Goal: Task Accomplishment & Management: Use online tool/utility

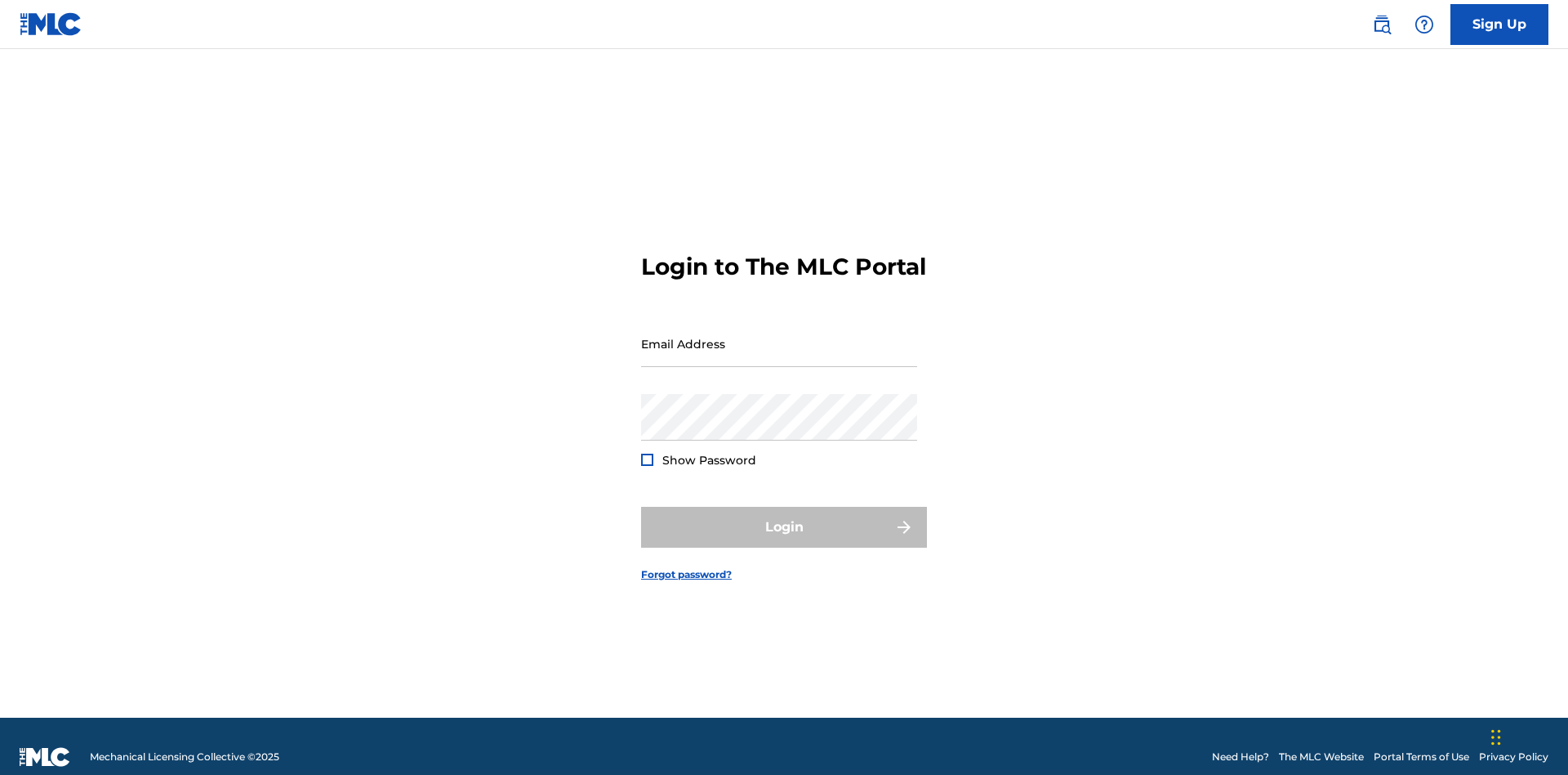
scroll to position [21, 0]
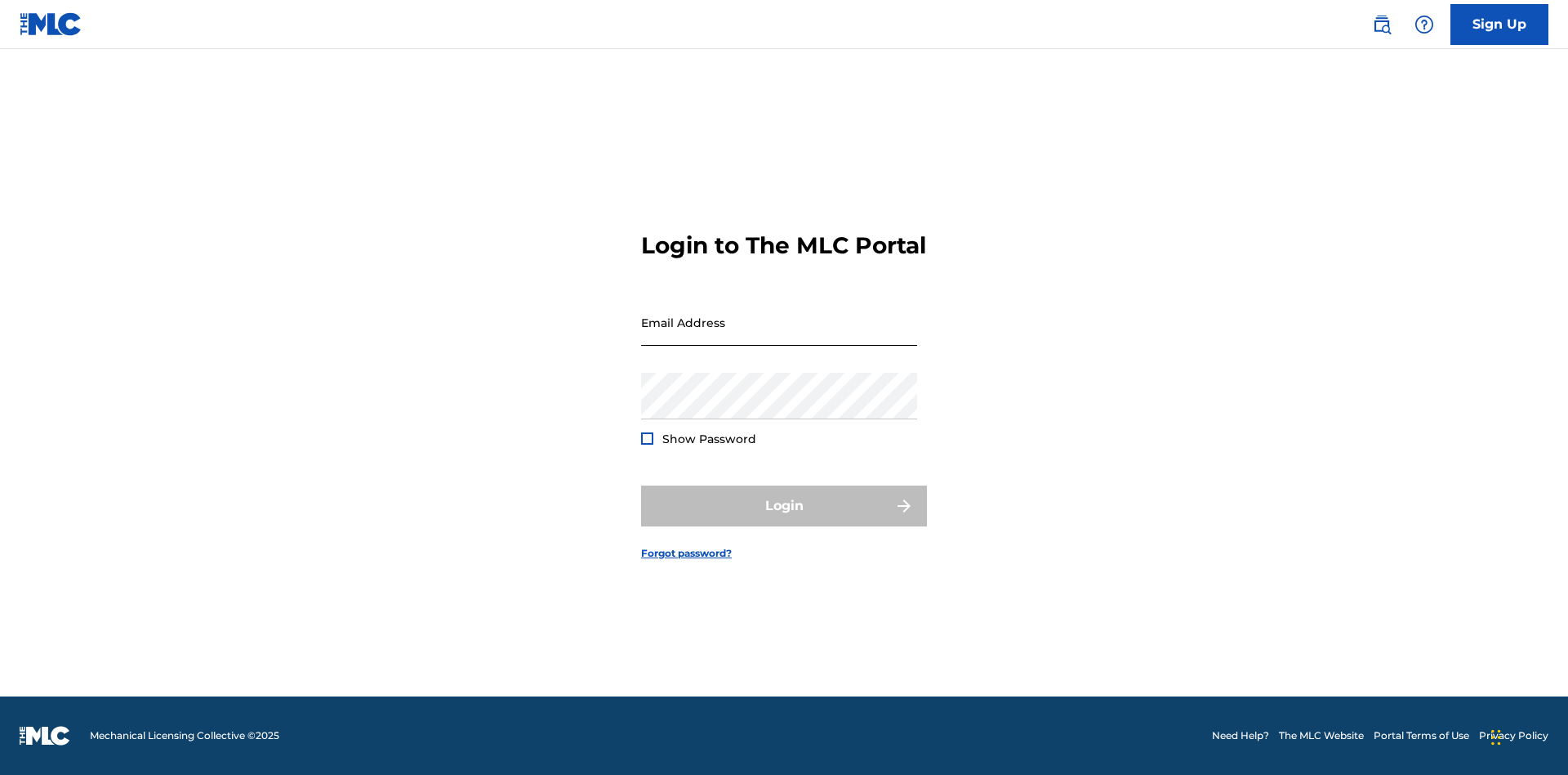
click at [779, 336] on input "Email Address" at bounding box center [779, 322] width 276 height 47
type input "[EMAIL_ADDRESS][DOMAIN_NAME]"
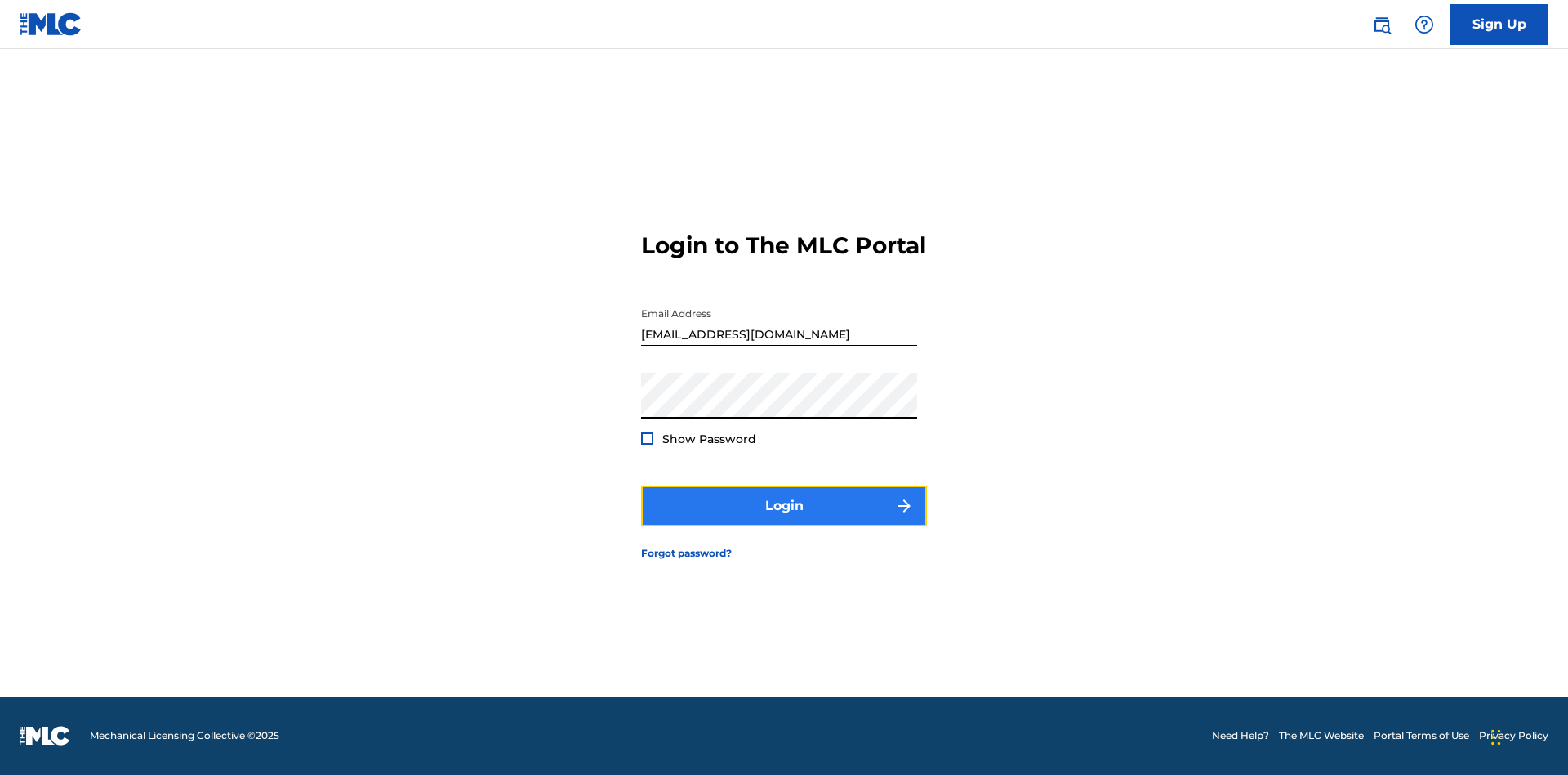
click at [784, 520] on button "Login" at bounding box center [784, 505] width 286 height 41
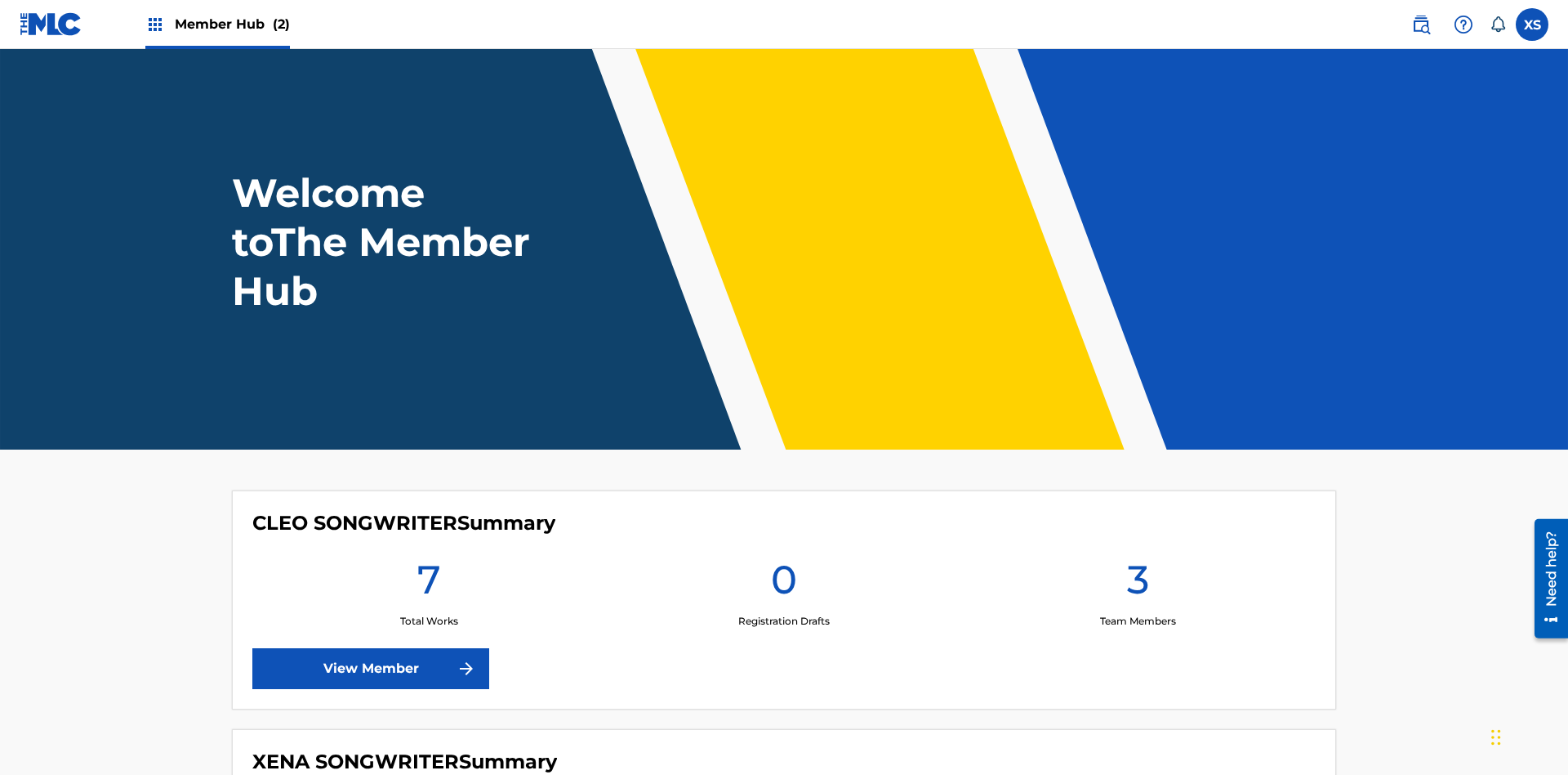
click at [231, 24] on span "Member Hub (2)" at bounding box center [232, 24] width 115 height 19
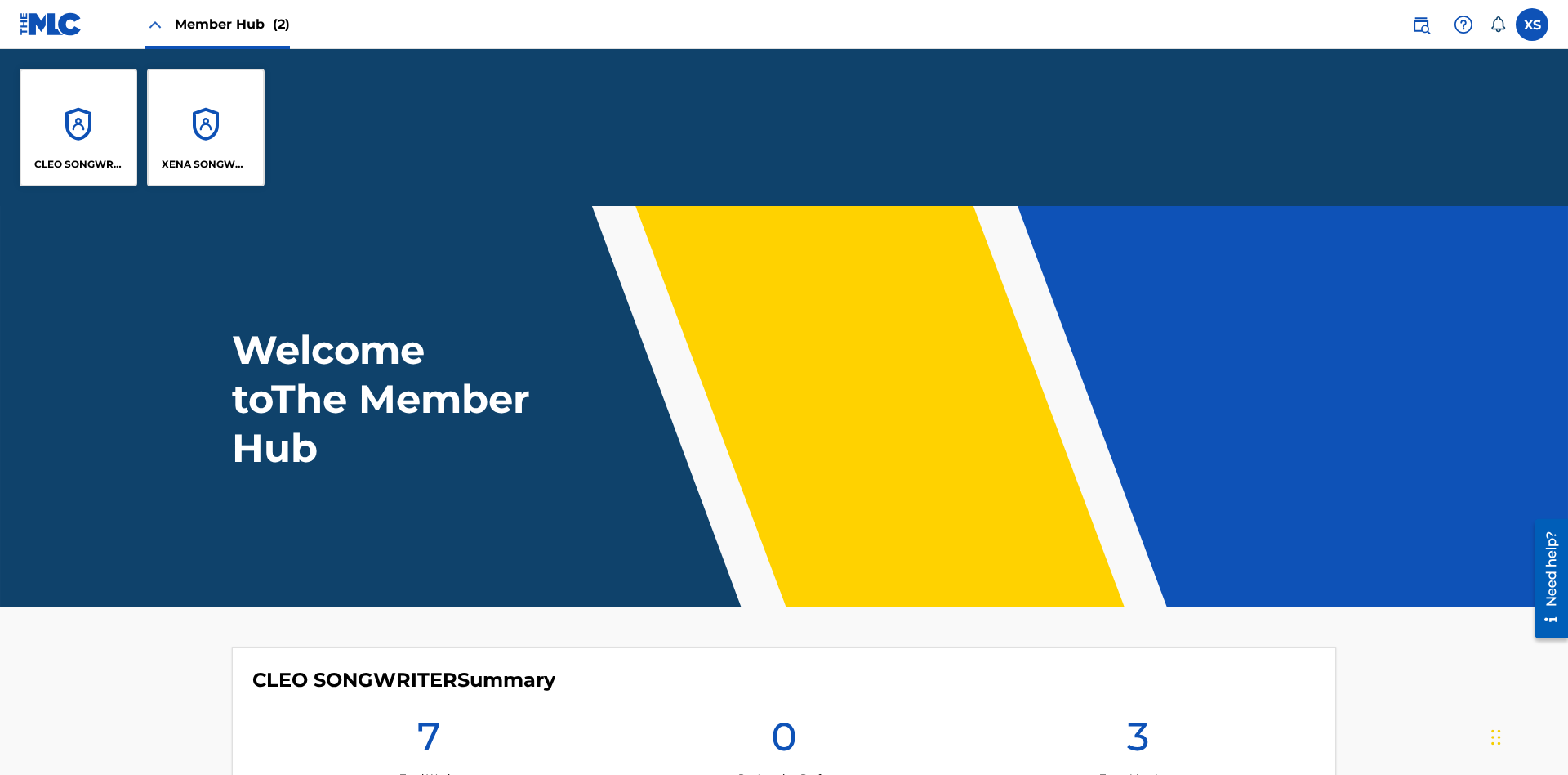
scroll to position [59, 0]
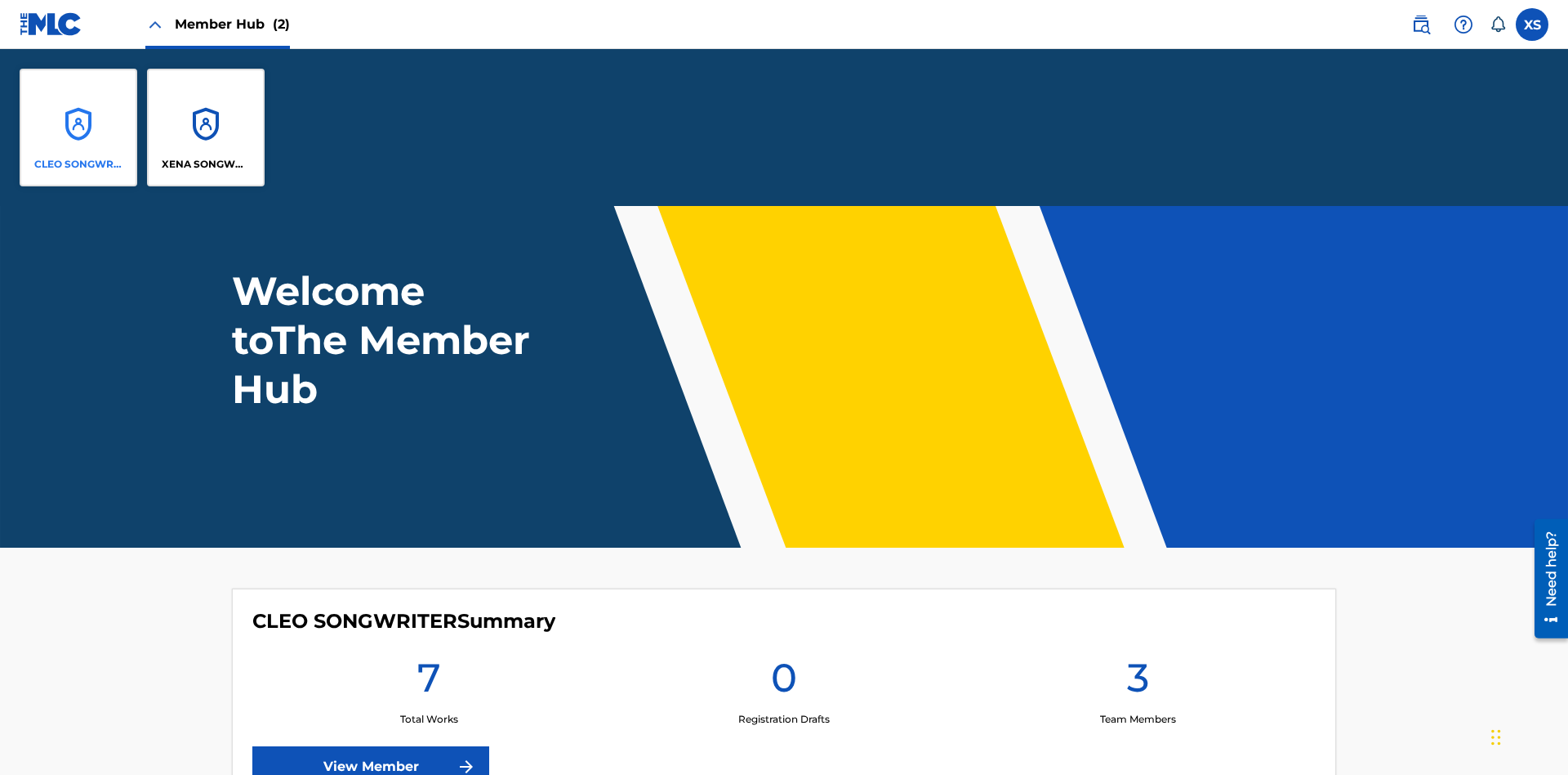
click at [79, 164] on p "CLEO SONGWRITER" at bounding box center [79, 164] width 89 height 15
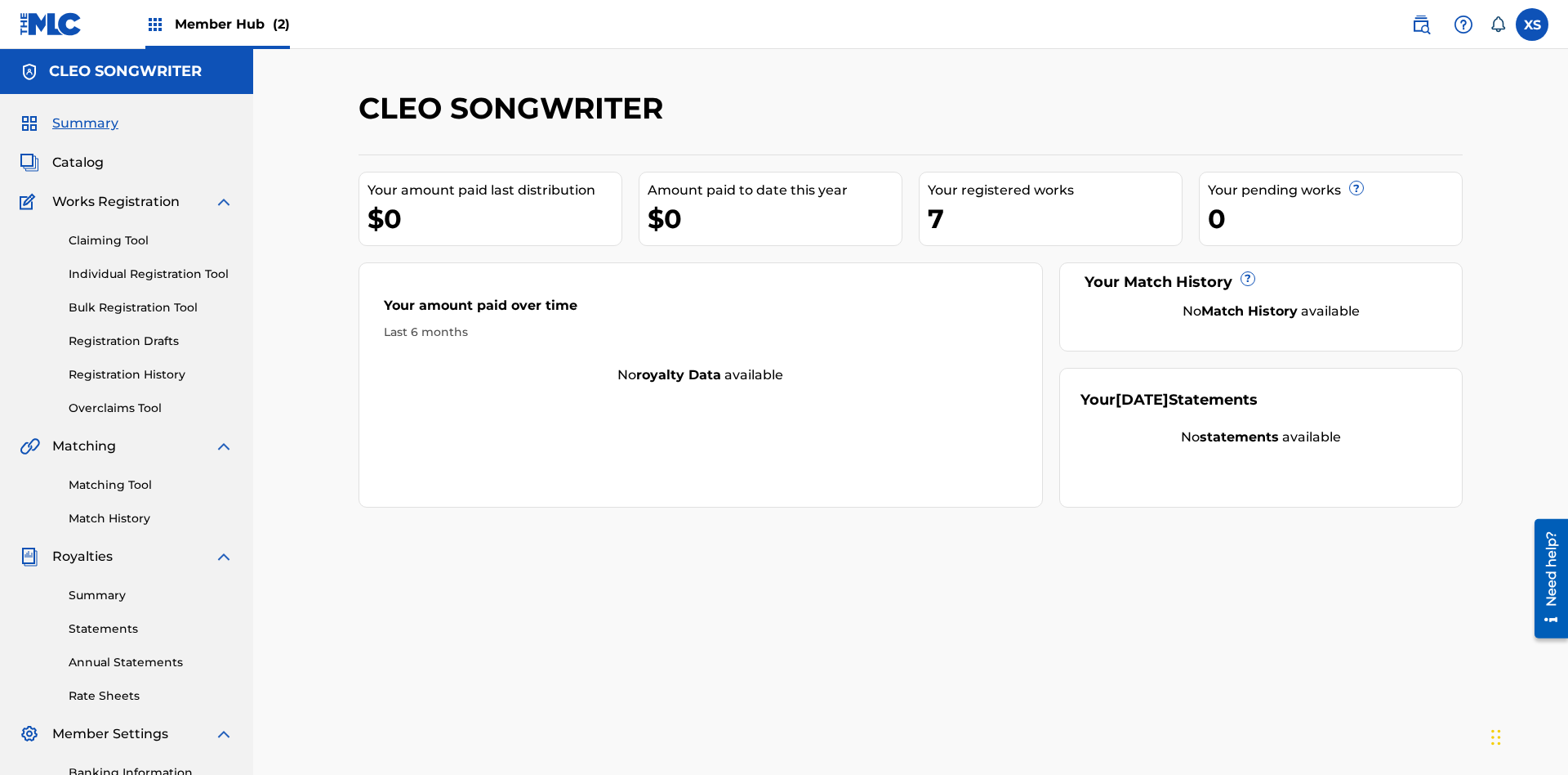
scroll to position [55, 0]
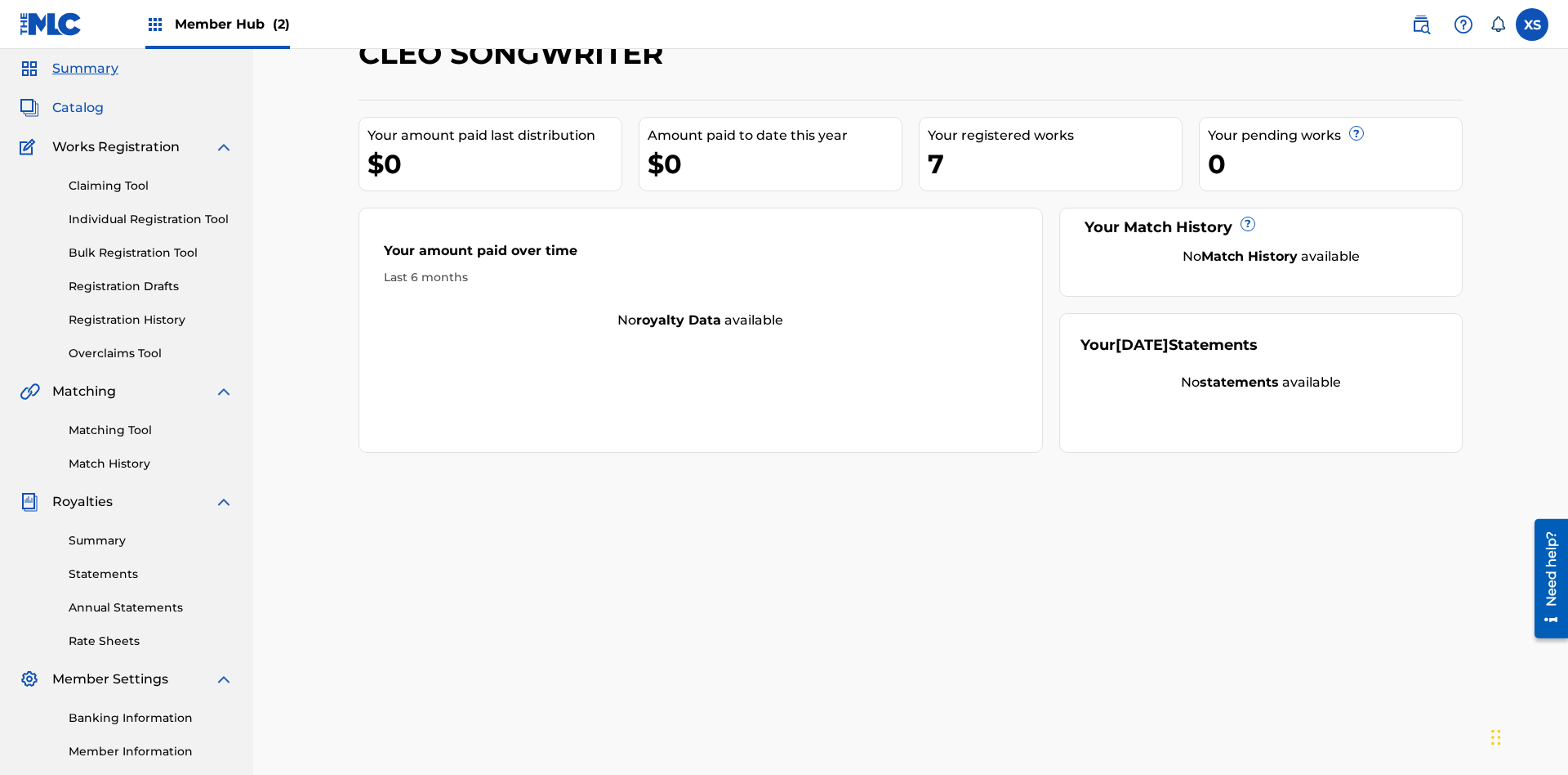
click at [78, 108] on span "Catalog" at bounding box center [78, 108] width 51 height 19
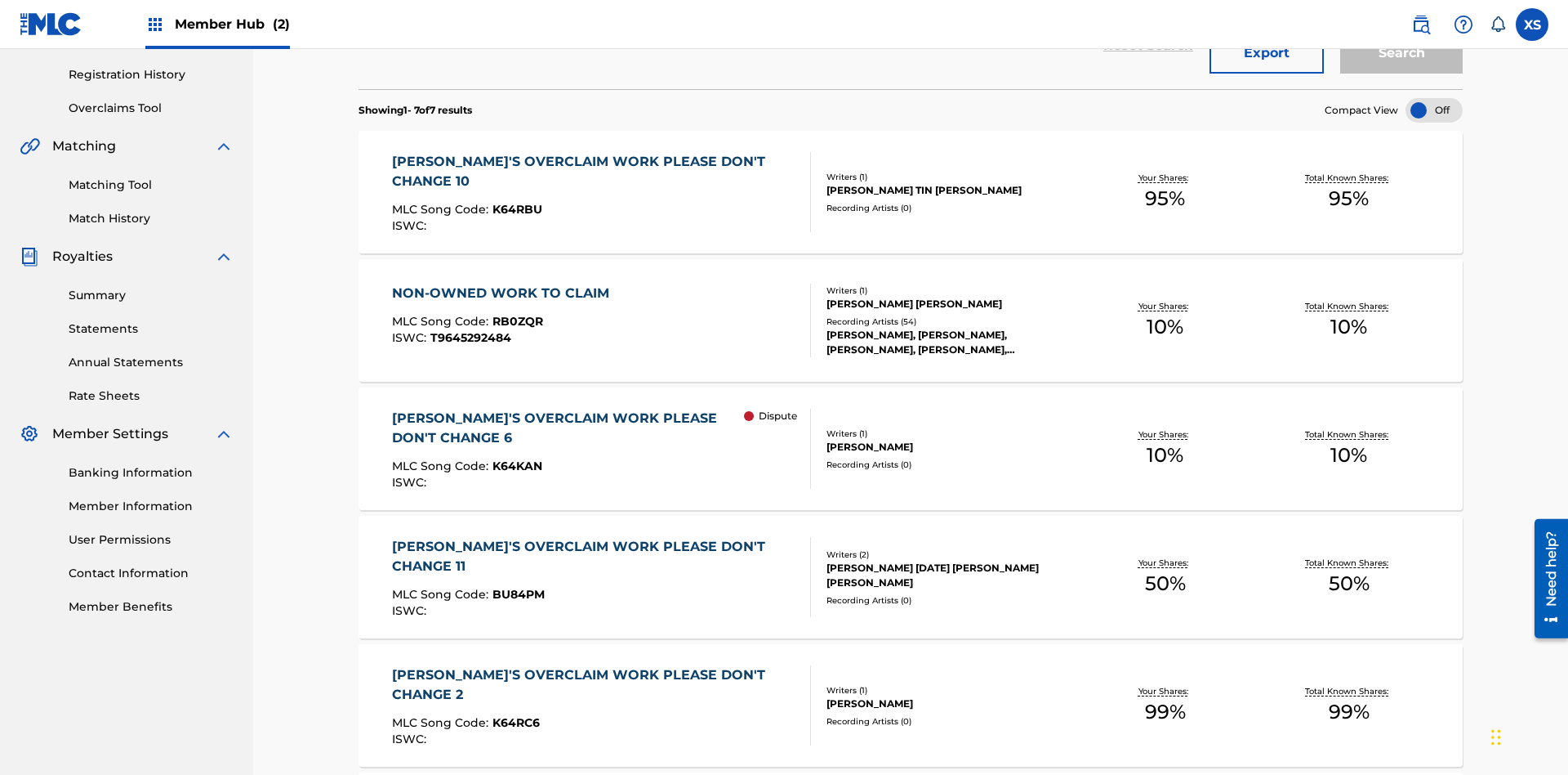
scroll to position [65, 0]
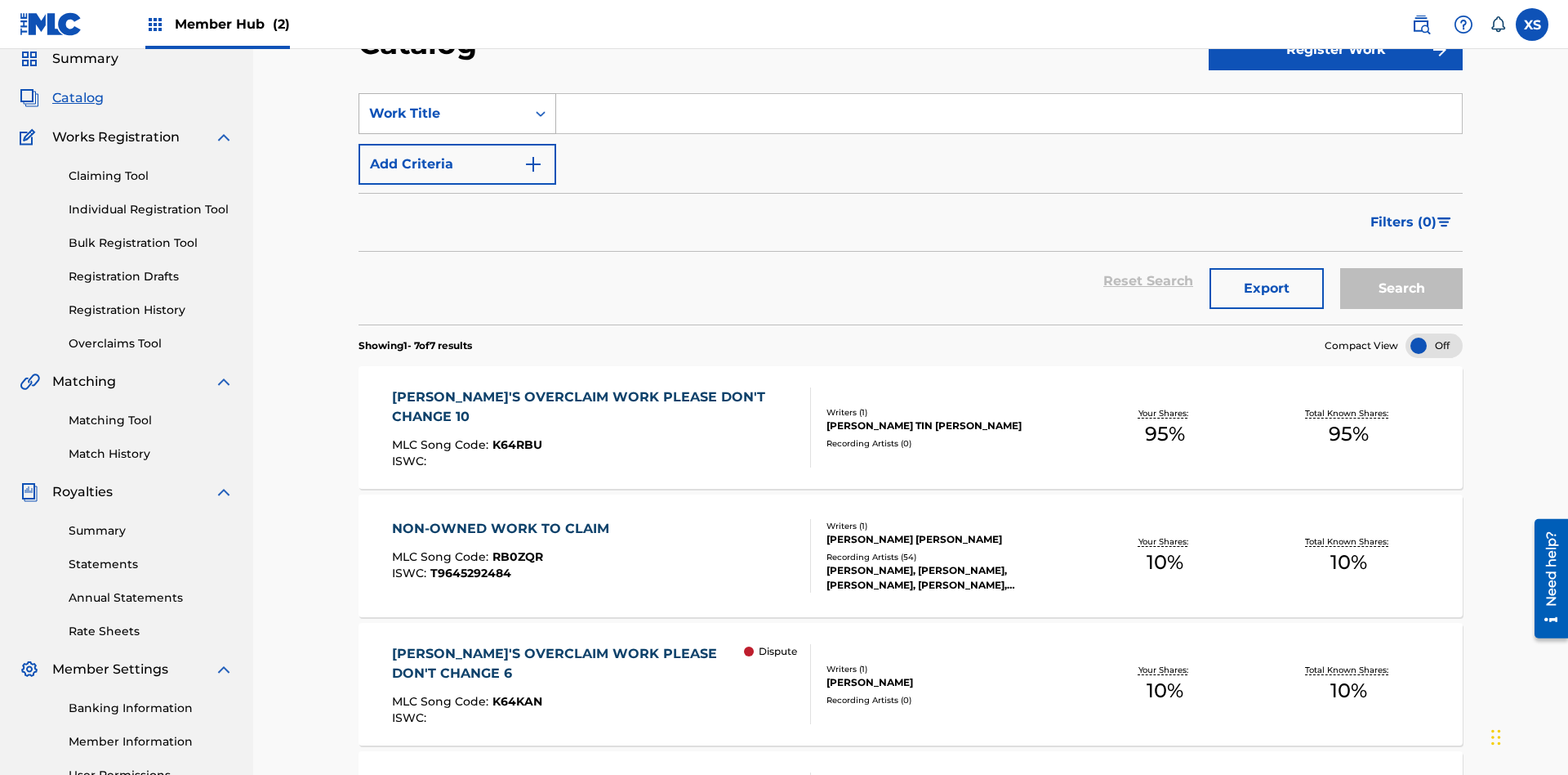
click at [443, 114] on div "Work Title" at bounding box center [443, 113] width 147 height 19
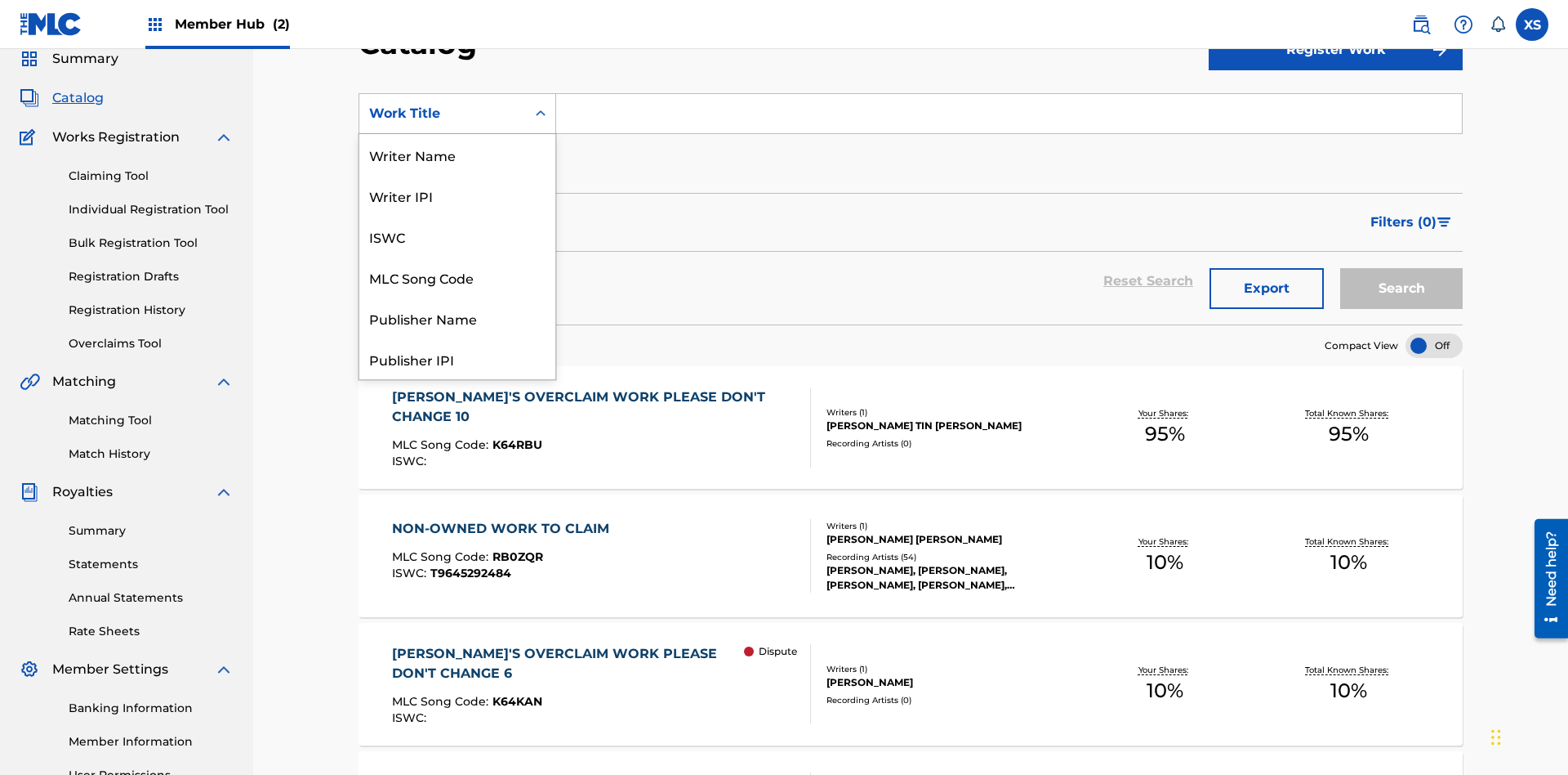
scroll to position [245, 0]
click at [458, 359] on div "Work Title" at bounding box center [458, 359] width 196 height 41
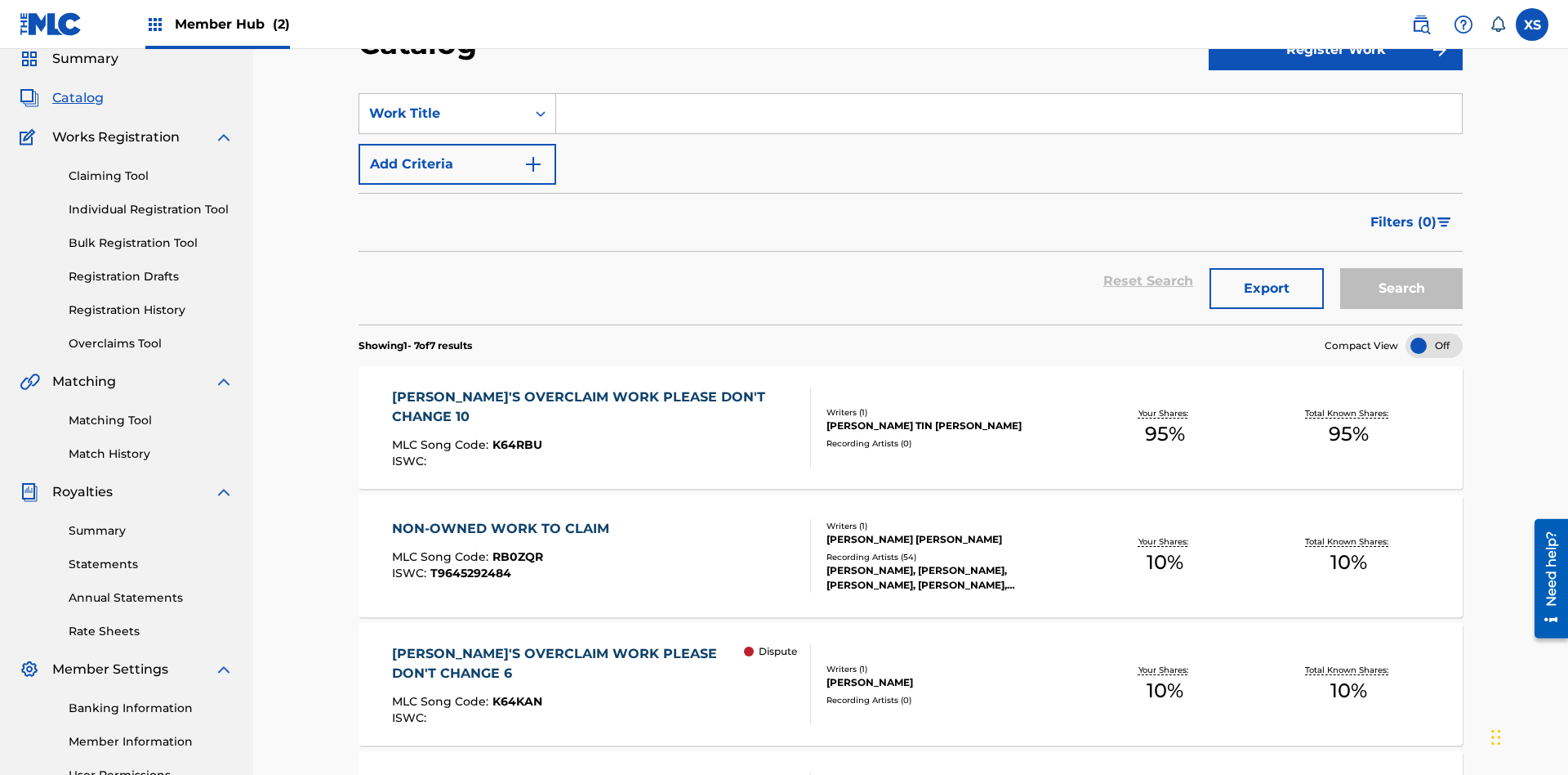
scroll to position [60, 0]
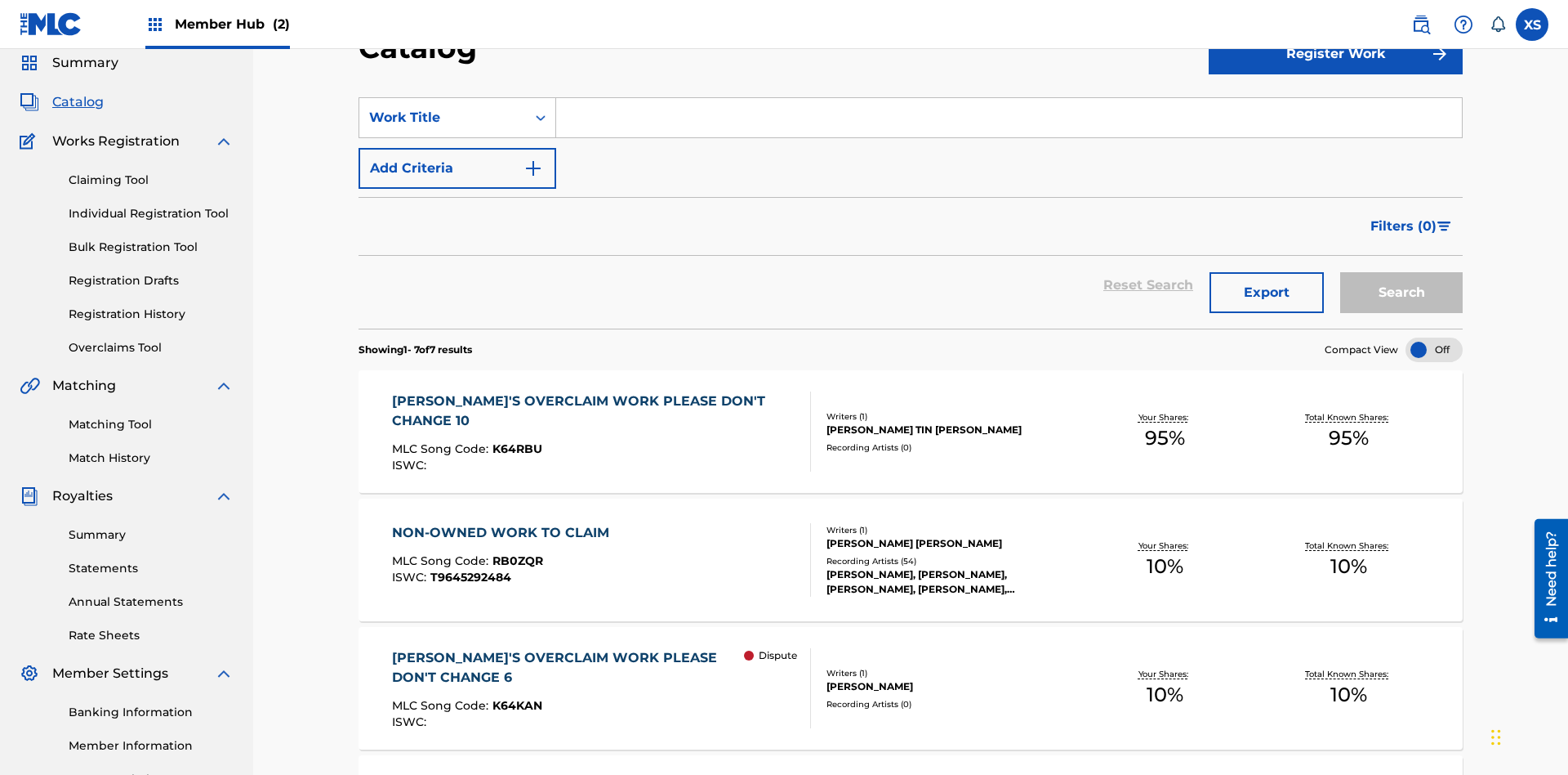
click at [1009, 118] on input "Search Form" at bounding box center [1010, 118] width 906 height 39
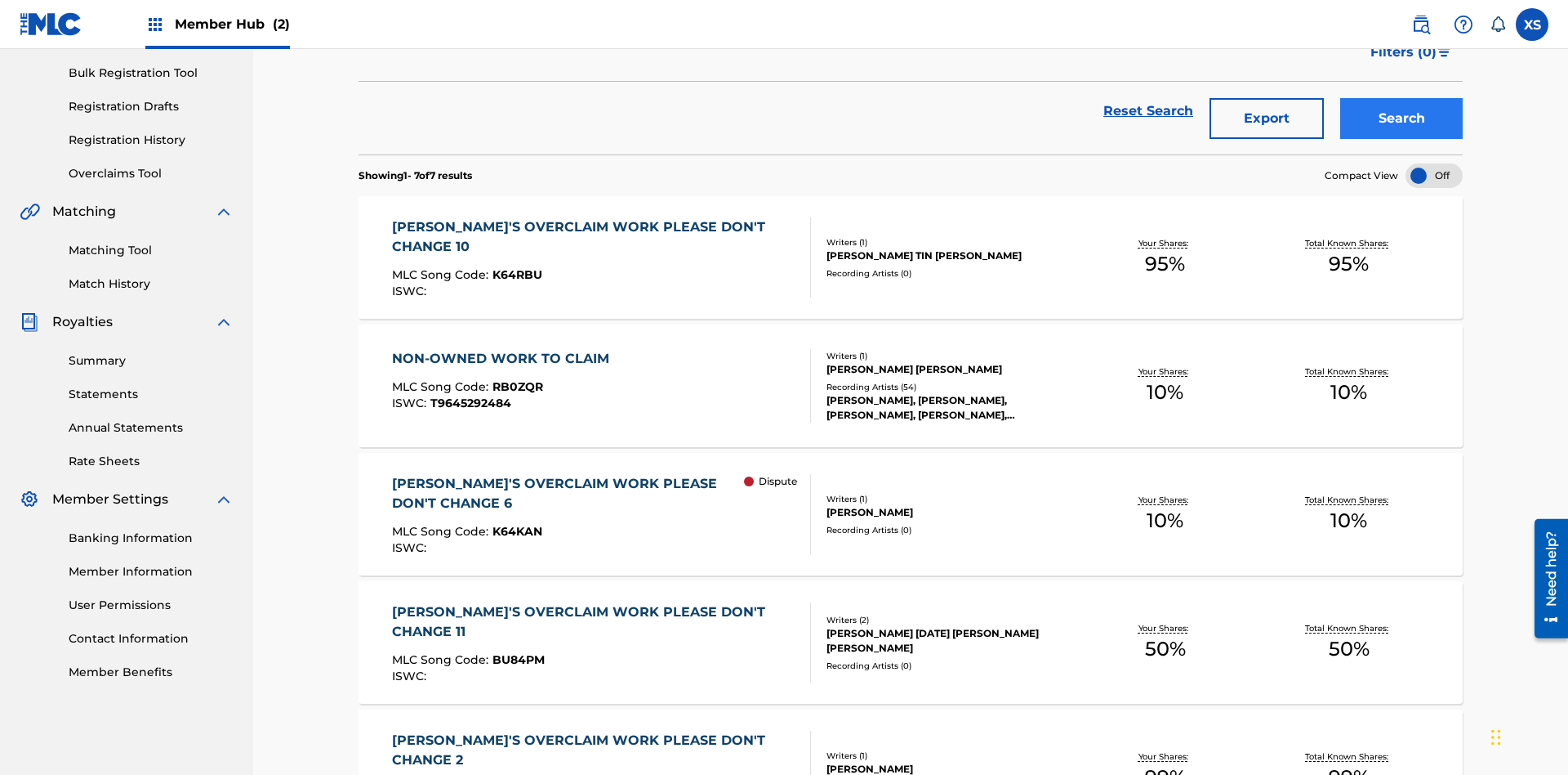
type input "NON-OWNED WORK TO CLAIM"
click at [1402, 118] on button "Search" at bounding box center [1401, 118] width 123 height 41
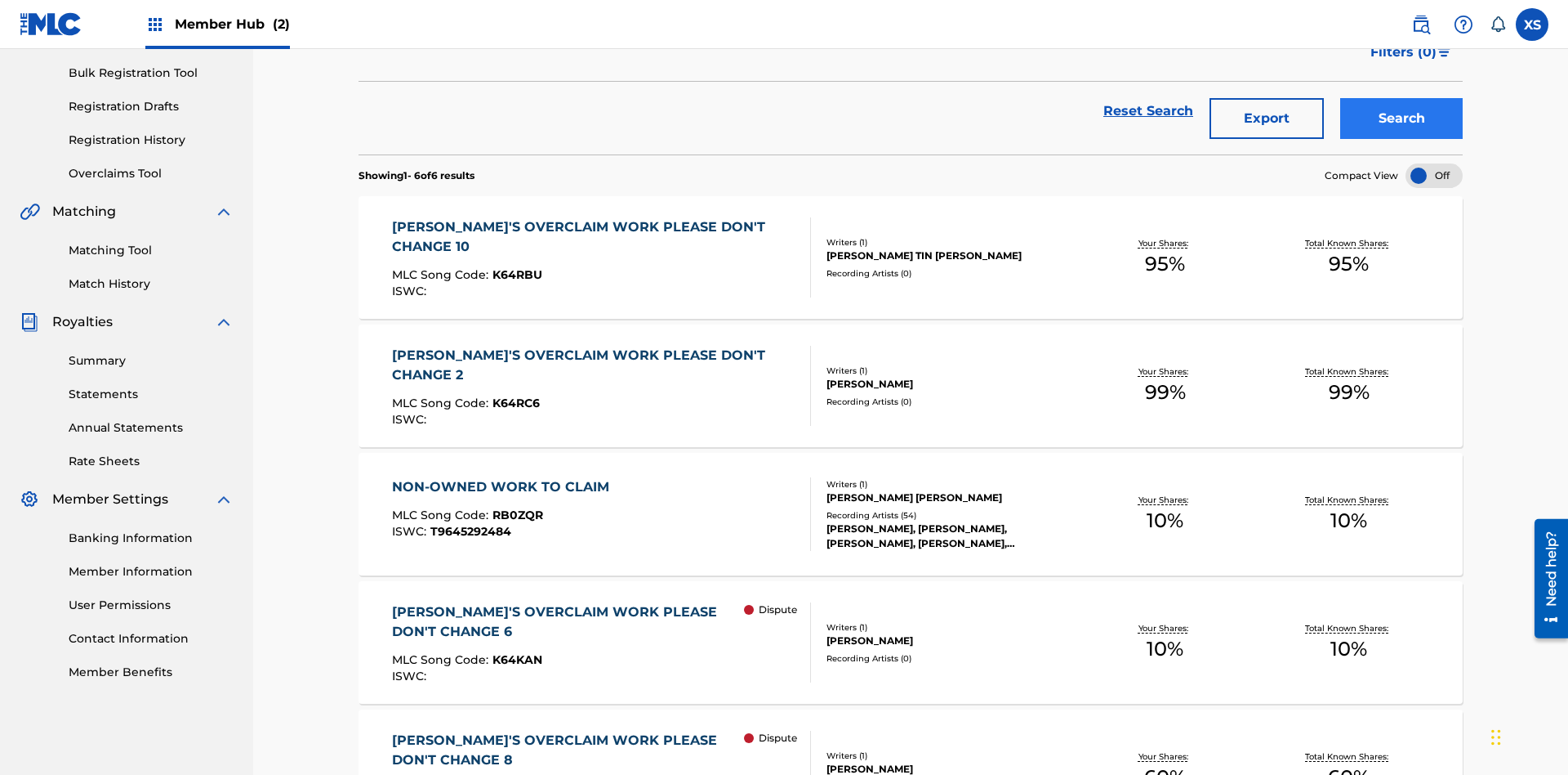
scroll to position [575, 0]
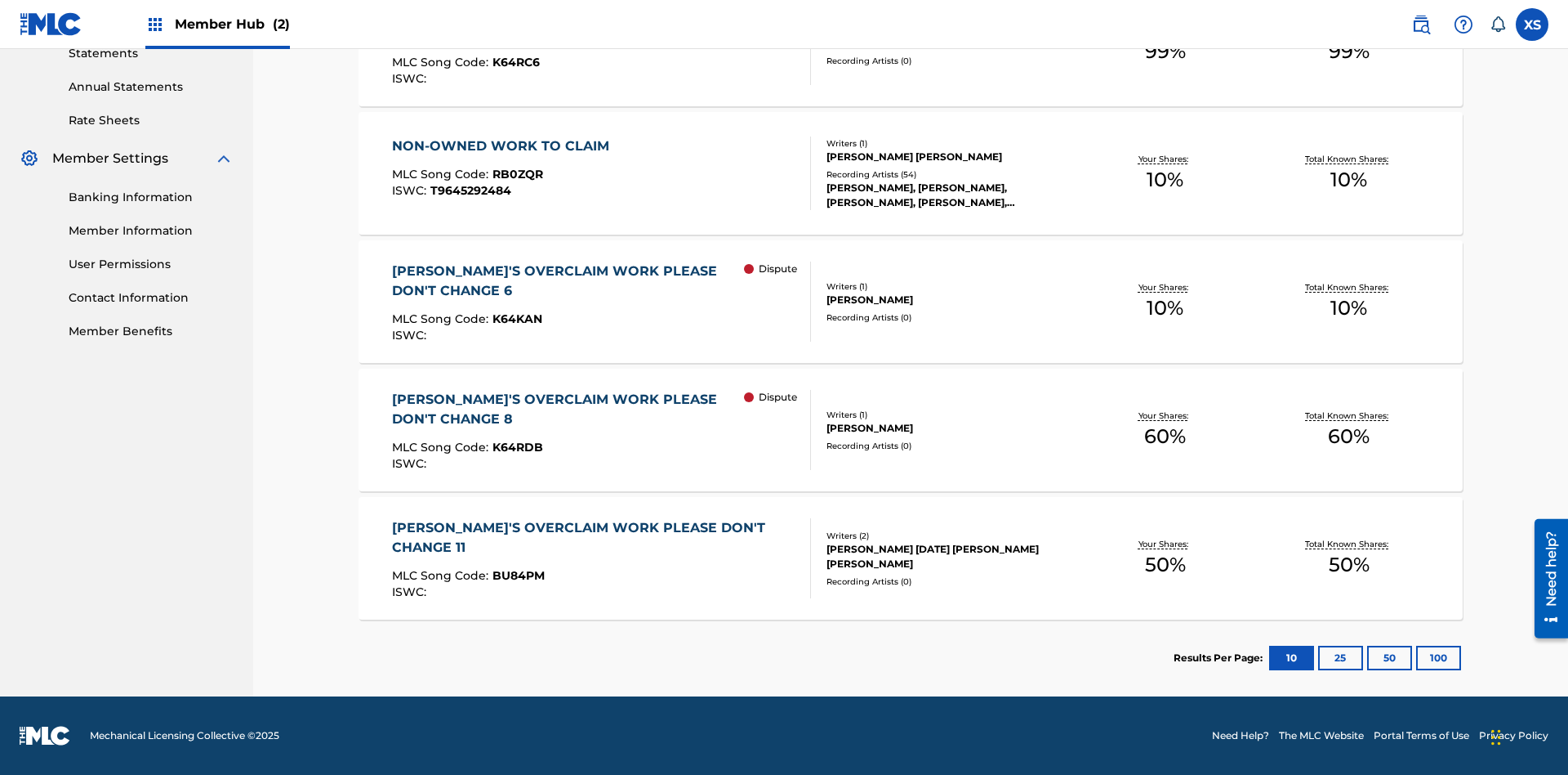
click at [515, 174] on span "RB0ZQR" at bounding box center [518, 174] width 50 height 15
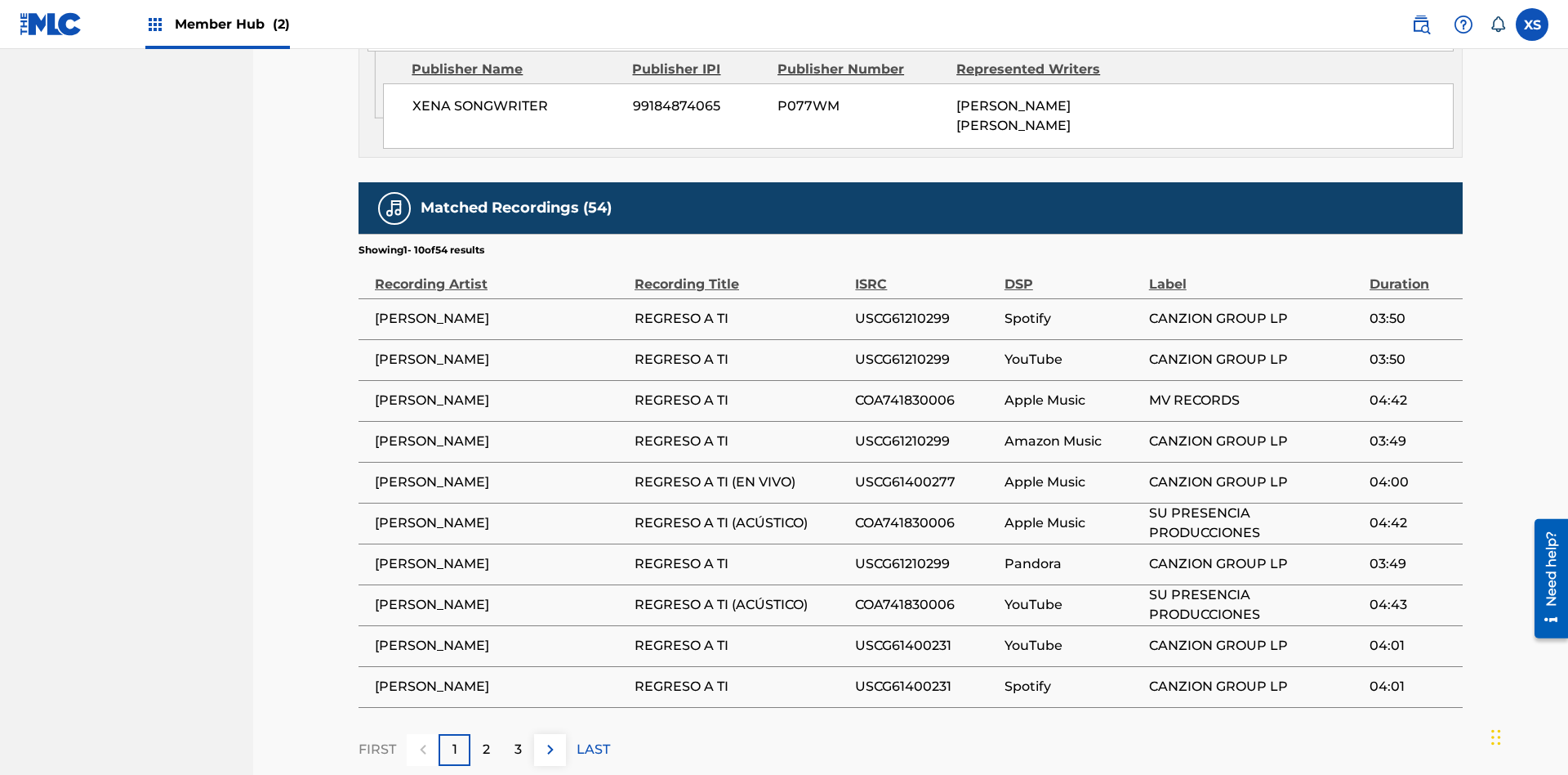
scroll to position [875, 0]
